Goal: Task Accomplishment & Management: Complete application form

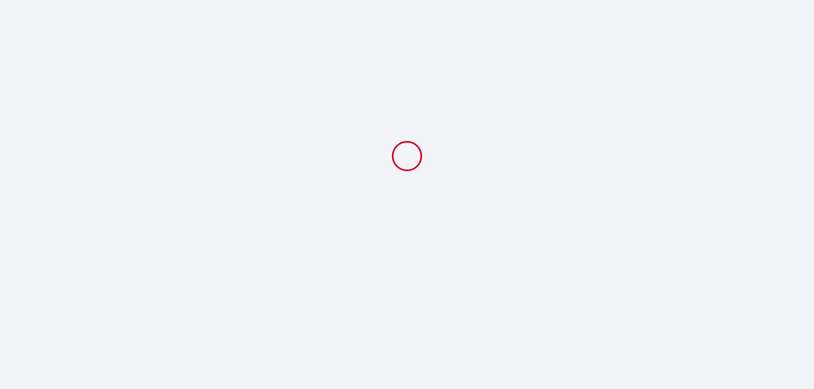
select select
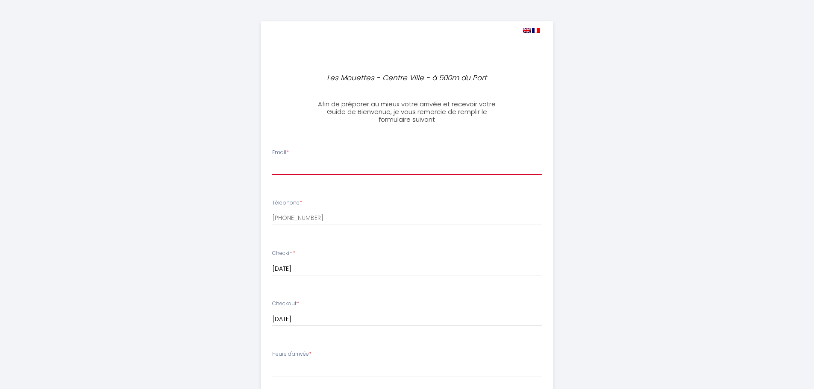
click at [283, 164] on input "Email *" at bounding box center [406, 167] width 269 height 15
type input "[EMAIL_ADDRESS][DOMAIN_NAME]"
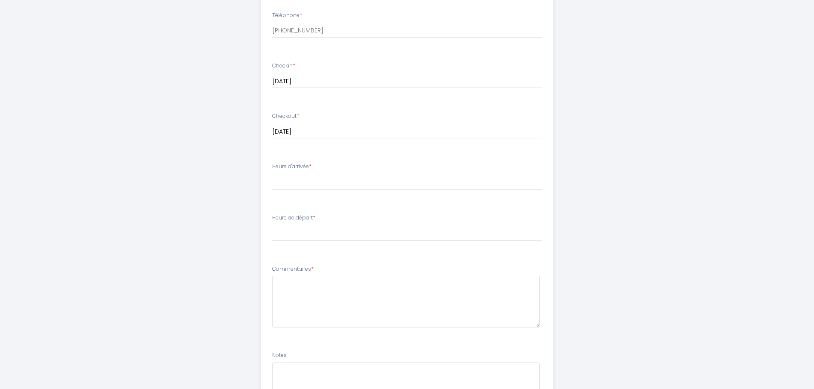
scroll to position [192, 0]
drag, startPoint x: 272, startPoint y: 160, endPoint x: 311, endPoint y: 165, distance: 39.6
click at [311, 165] on label "Heure d'arrivée *" at bounding box center [291, 162] width 39 height 8
drag, startPoint x: 299, startPoint y: 158, endPoint x: 227, endPoint y: 163, distance: 72.0
click at [227, 163] on div "Les Mouettes - Centre Ville - à 500m du [GEOGRAPHIC_DATA] de préparer au mieux …" at bounding box center [406, 145] width 437 height 675
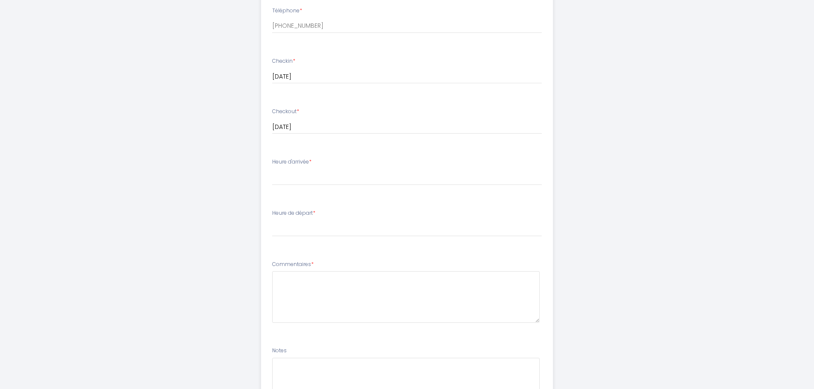
drag, startPoint x: 275, startPoint y: 161, endPoint x: 283, endPoint y: 161, distance: 7.7
click at [283, 161] on label "Heure d'arrivée *" at bounding box center [291, 162] width 39 height 8
click at [235, 162] on div "Les Mouettes - Centre Ville - à 500m du [GEOGRAPHIC_DATA] de préparer au mieux …" at bounding box center [406, 145] width 437 height 675
drag, startPoint x: 272, startPoint y: 160, endPoint x: 315, endPoint y: 165, distance: 43.1
click at [315, 165] on div "Heure d'arrivée * 16:00 16:30 17:00 17:30 18:00 18:30 19:00 19:30 20:00 20:30 2…" at bounding box center [406, 171] width 269 height 27
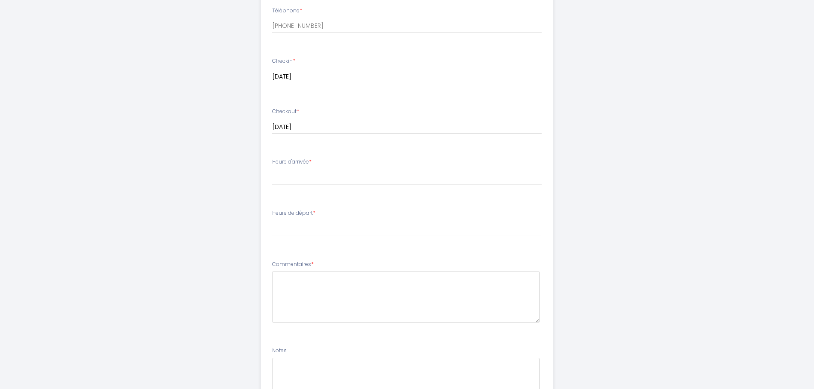
copy label "Heure d'arrivée *"
click at [317, 164] on div "Heure d'arrivée * 16:00 16:30 17:00 17:30 18:00 18:30 19:00 19:30 20:00 20:30 2…" at bounding box center [406, 171] width 269 height 27
click at [276, 172] on select "16:00 16:30 17:00 17:30 18:00 18:30 19:00 19:30 20:00 20:30 21:00 21:30 22:00 2…" at bounding box center [406, 177] width 269 height 16
select select "16:00"
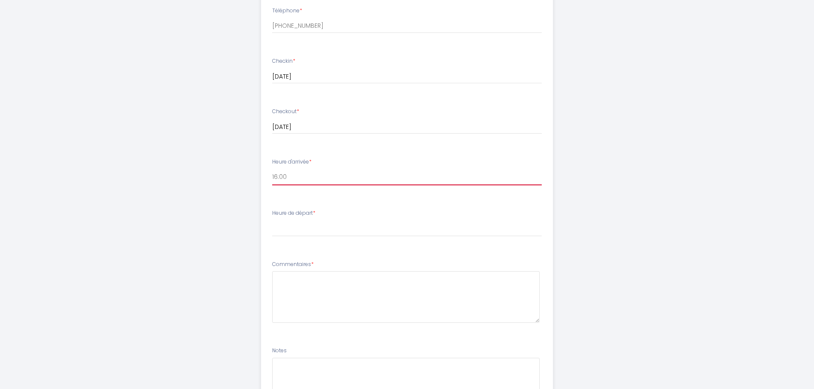
click at [272, 169] on select "16:00 16:30 17:00 17:30 18:00 18:30 19:00 19:30 20:00 20:30 21:00 21:30 22:00 2…" at bounding box center [406, 177] width 269 height 16
drag, startPoint x: 272, startPoint y: 213, endPoint x: 315, endPoint y: 214, distance: 42.7
click at [315, 214] on label "Heure de départ *" at bounding box center [293, 213] width 43 height 8
copy label "Heure de départ"
click at [296, 214] on label "Heure de départ *" at bounding box center [293, 213] width 43 height 8
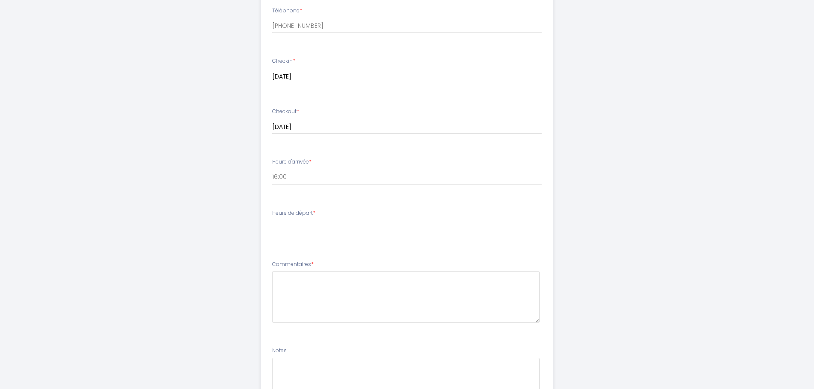
click at [296, 214] on label "Heure de départ *" at bounding box center [293, 213] width 43 height 8
click at [282, 231] on select "00:00 00:30 01:00 01:30 02:00 02:30 03:00 03:30 04:00 04:30 05:00 05:30 06:00 0…" at bounding box center [406, 228] width 269 height 16
select select "09:30"
click at [272, 220] on select "00:00 00:30 01:00 01:30 02:00 02:30 03:00 03:30 04:00 04:30 05:00 05:30 06:00 0…" at bounding box center [406, 228] width 269 height 16
drag, startPoint x: 273, startPoint y: 263, endPoint x: 325, endPoint y: 275, distance: 53.0
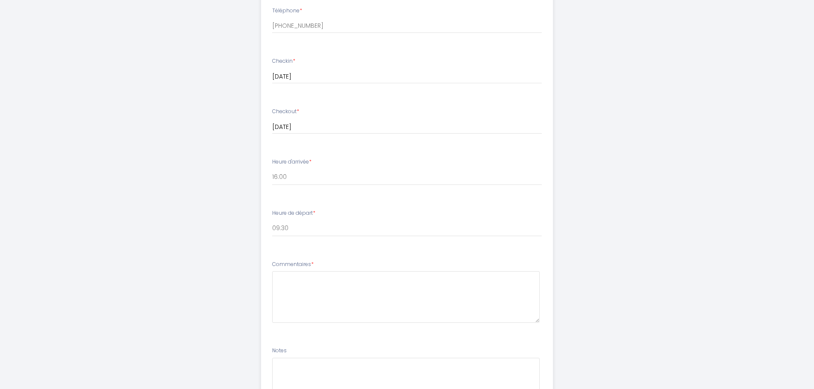
click at [325, 275] on div "Commentaires *" at bounding box center [406, 292] width 269 height 63
copy div "Commentaires *"
paste textarea "Nous voyageons en voiture et aurons besoin d'une place de parking"
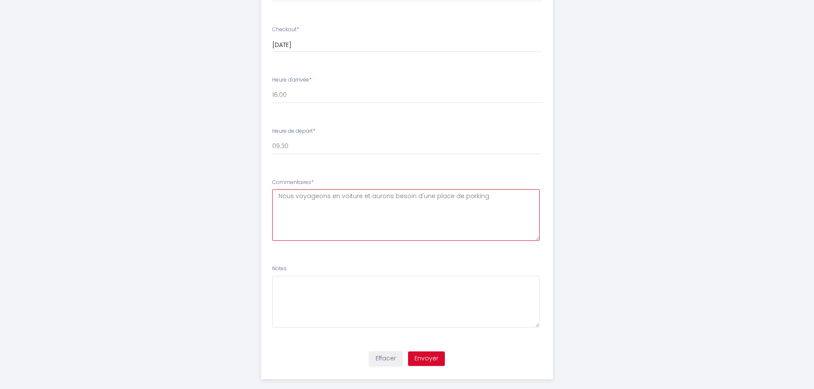
scroll to position [286, 0]
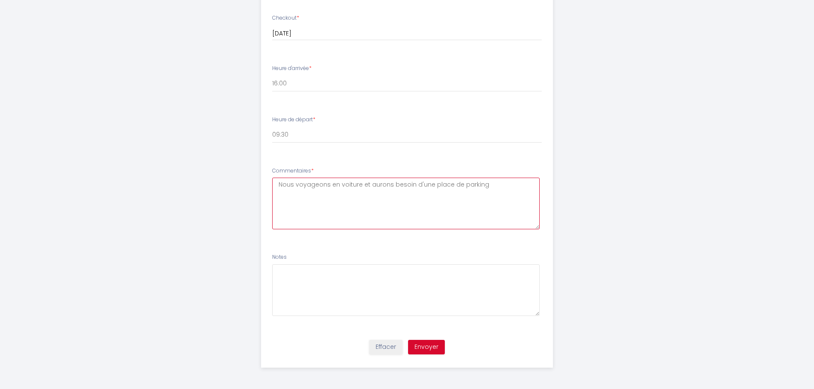
type textarea "Nous voyageons en voiture et aurons besoin d'une place de parking"
click at [425, 347] on button "Envoyer" at bounding box center [426, 347] width 37 height 15
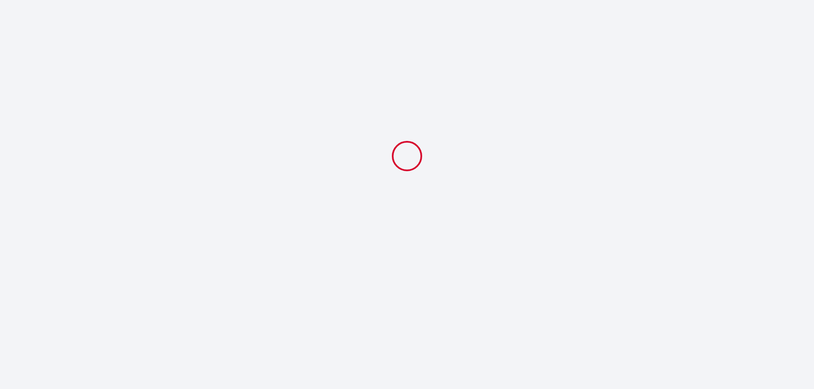
select select "09:30"
